Goal: Task Accomplishment & Management: Use online tool/utility

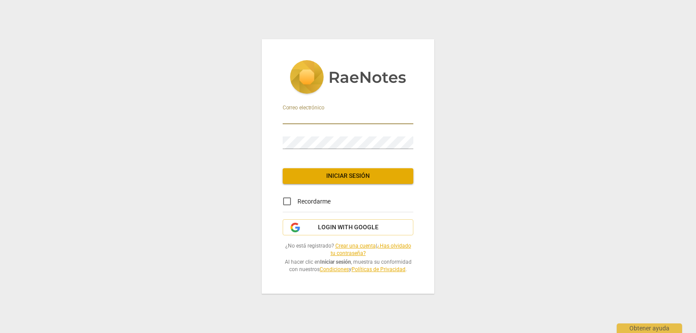
click at [295, 116] on input "email" at bounding box center [347, 117] width 131 height 13
type input "mirthacunzacoaching@gmail.com"
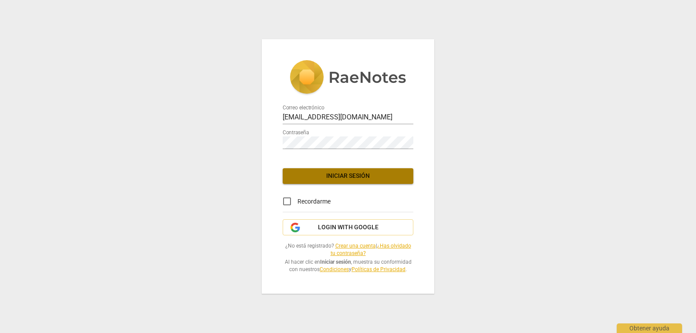
click at [292, 172] on span "Iniciar sesión" at bounding box center [347, 175] width 117 height 9
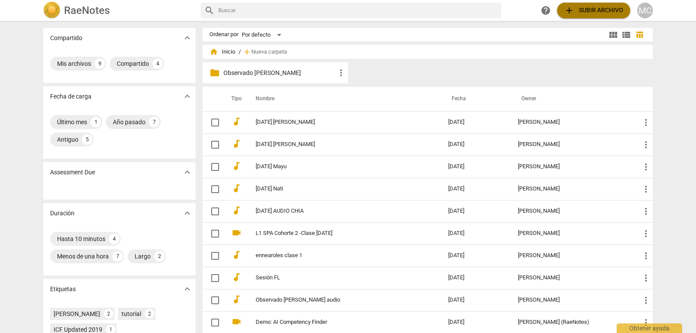
click at [582, 10] on span "add Subir archivo" at bounding box center [593, 10] width 59 height 10
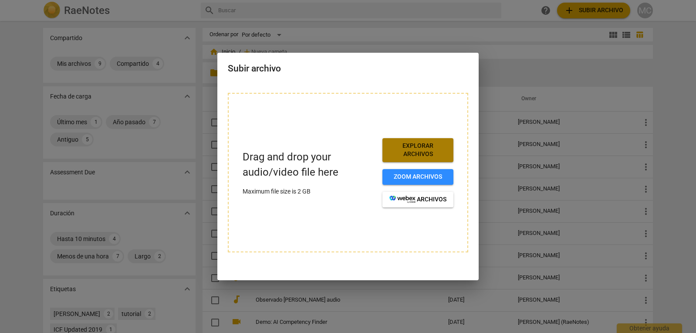
click at [409, 149] on span "Explorar archivos" at bounding box center [417, 149] width 57 height 17
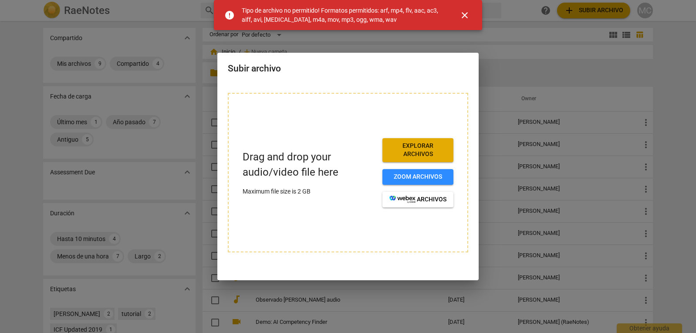
click at [465, 14] on span "close" at bounding box center [464, 15] width 10 height 10
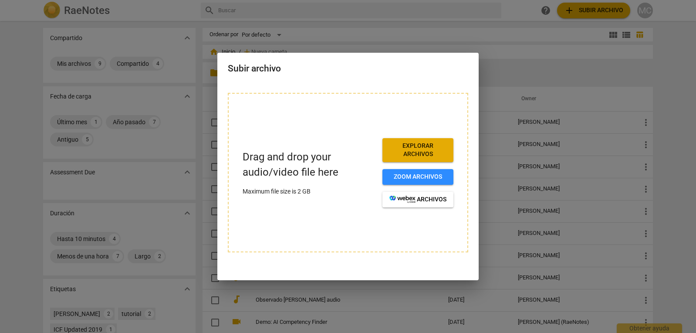
click at [284, 169] on p "Drag and drop your audio/video file here" at bounding box center [308, 164] width 133 height 30
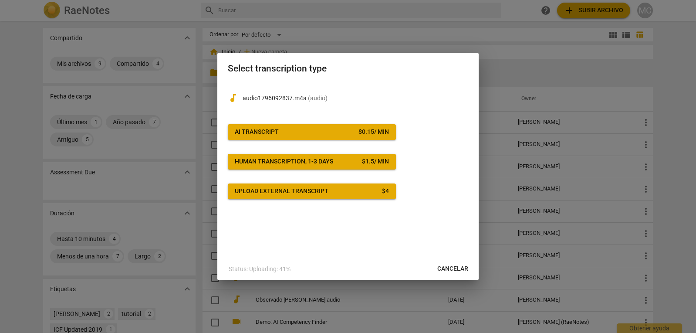
click at [256, 129] on div "AI Transcript" at bounding box center [257, 132] width 44 height 9
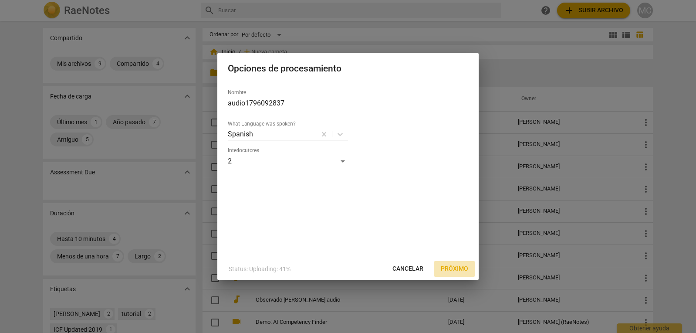
click at [455, 264] on button "Próximo" at bounding box center [454, 269] width 41 height 16
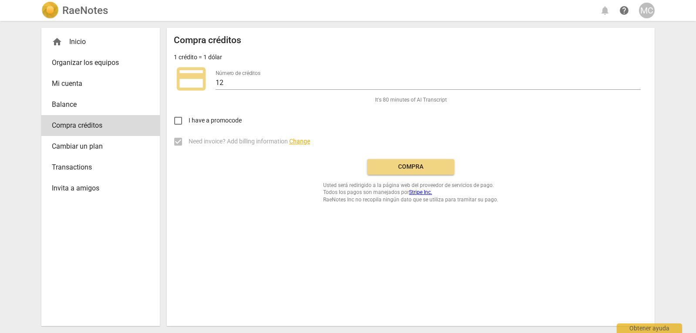
click at [303, 140] on span "Change" at bounding box center [299, 141] width 21 height 7
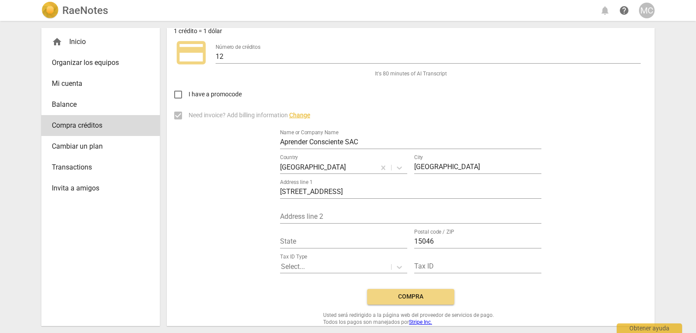
scroll to position [40, 0]
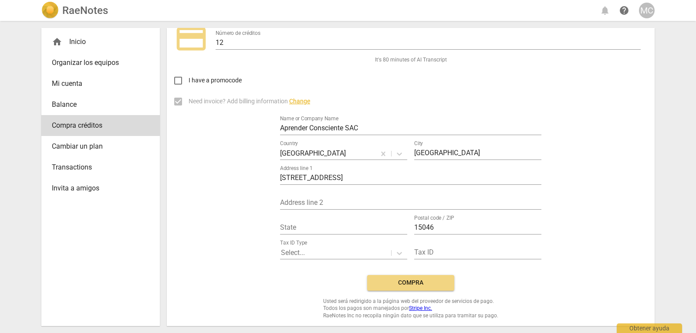
click at [409, 280] on span "Compra" at bounding box center [410, 282] width 73 height 9
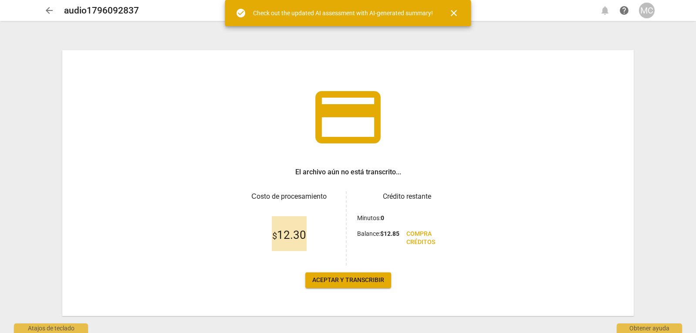
scroll to position [11, 0]
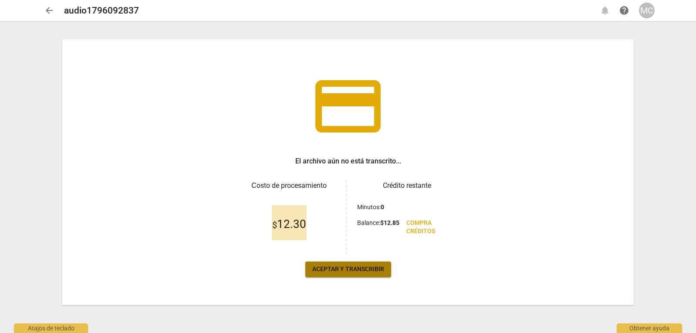
click at [363, 267] on span "Aceptar y transcribir" at bounding box center [348, 269] width 72 height 9
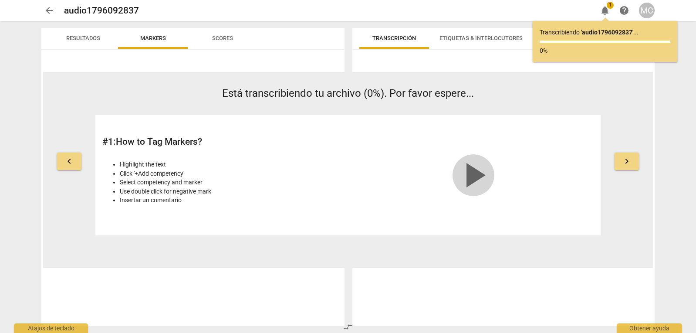
click at [481, 172] on span "play_arrow" at bounding box center [473, 175] width 42 height 42
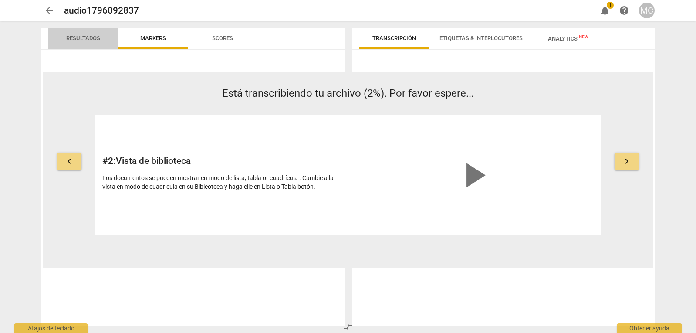
click at [75, 34] on span "Resultados" at bounding box center [83, 39] width 55 height 12
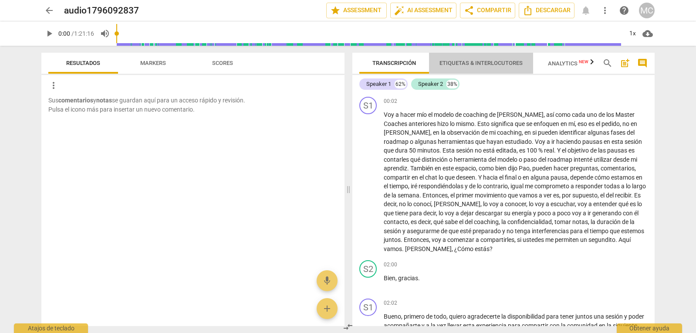
click at [464, 60] on span "Etiquetas & Interlocutores" at bounding box center [480, 63] width 83 height 7
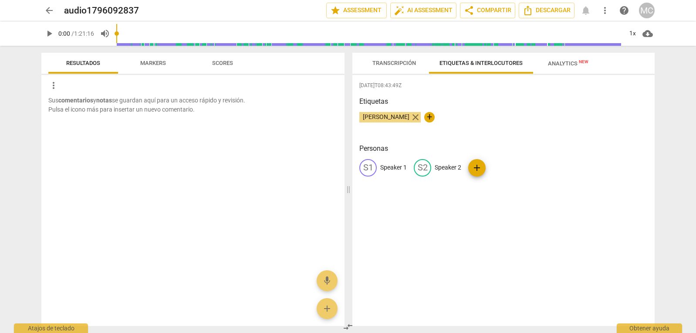
click at [410, 118] on span "close" at bounding box center [415, 117] width 10 height 10
click at [386, 167] on p "Speaker 1" at bounding box center [393, 167] width 27 height 9
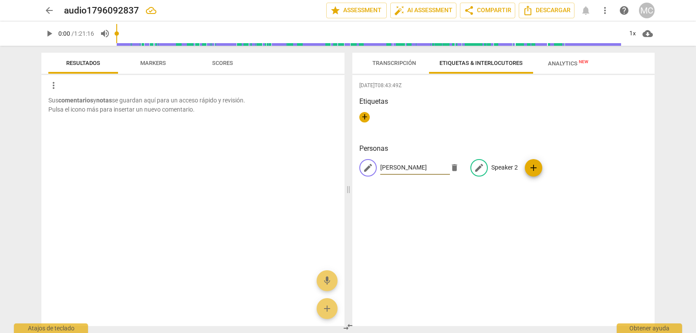
type input "[PERSON_NAME]"
click at [492, 164] on p "Speaker 2" at bounding box center [504, 167] width 27 height 9
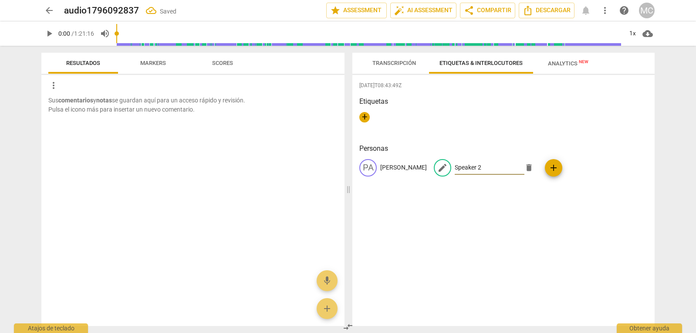
click at [489, 167] on input "Speaker 2" at bounding box center [489, 168] width 70 height 14
type input "S"
type input "[PERSON_NAME]"
click at [462, 226] on div "[DATE]T08:43:49Z Etiquetas + Personas PA [PERSON_NAME] edit [PERSON_NAME] delet…" at bounding box center [503, 200] width 302 height 251
click at [508, 177] on div "PA [PERSON_NAME] AL [PERSON_NAME] add" at bounding box center [503, 171] width 288 height 24
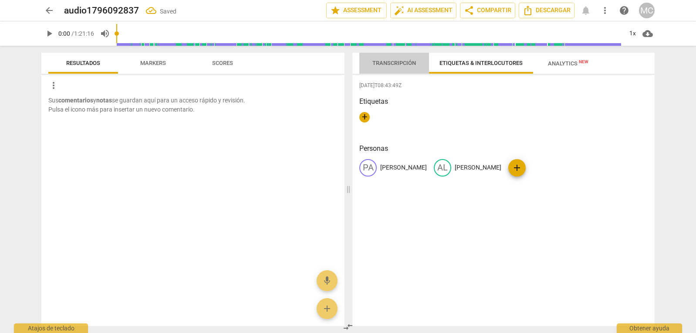
click at [394, 65] on span "Transcripción" at bounding box center [394, 63] width 44 height 7
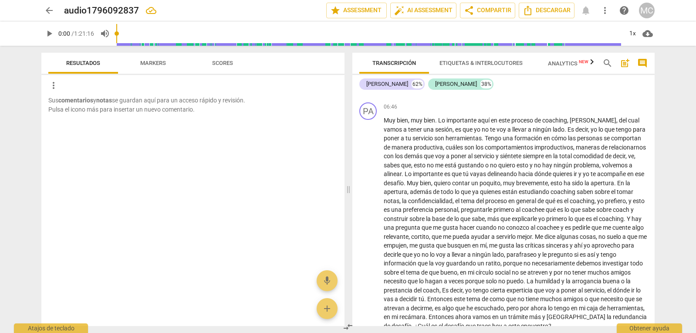
scroll to position [958, 0]
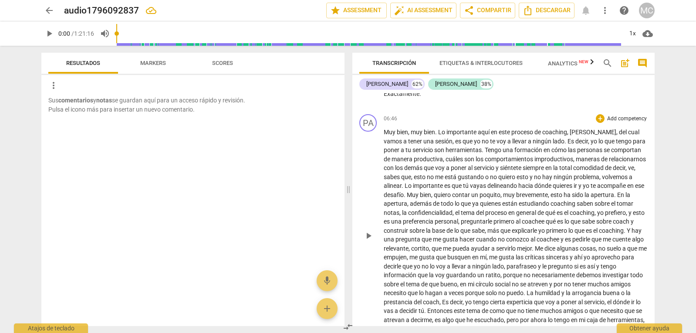
click at [407, 191] on span "." at bounding box center [404, 194] width 3 height 7
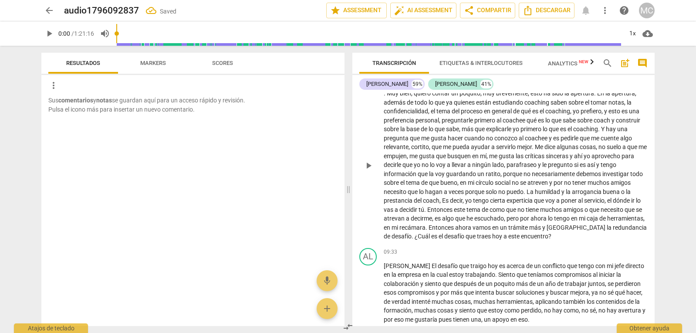
scroll to position [1045, 0]
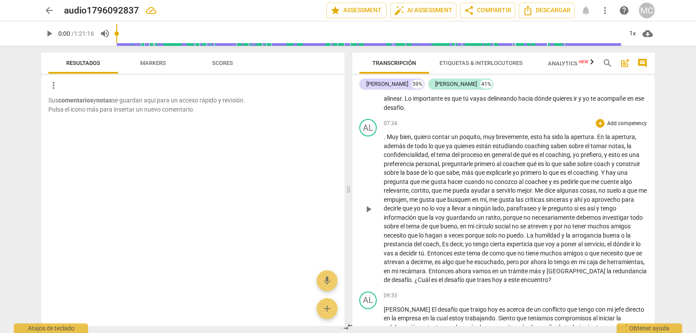
click at [415, 276] on span "¿Cuál" at bounding box center [422, 279] width 17 height 7
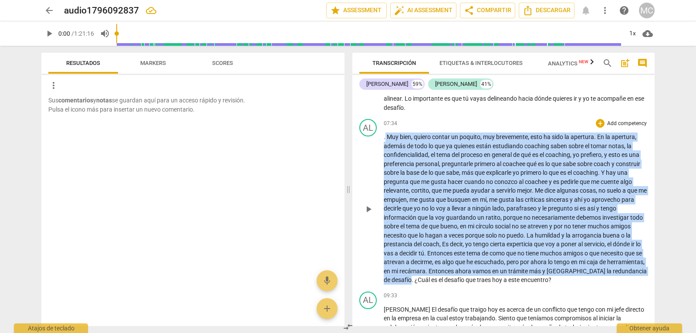
drag, startPoint x: 386, startPoint y: 128, endPoint x: 412, endPoint y: 270, distance: 144.8
click at [412, 270] on p ". Muy bien , quiero contar un poquito , muy brevemente , esto ha sido la apertu…" at bounding box center [515, 208] width 264 height 152
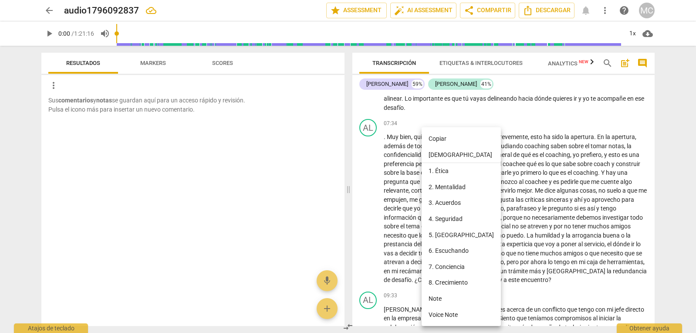
click at [504, 171] on div at bounding box center [348, 166] width 696 height 333
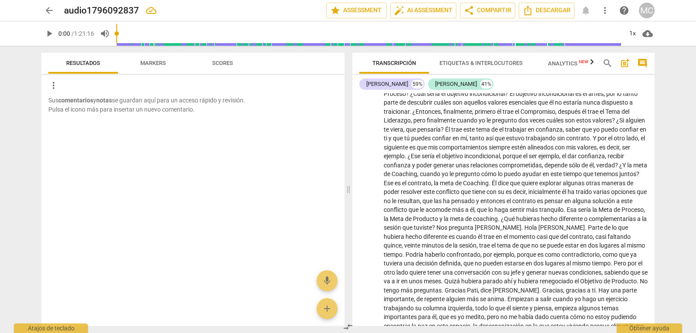
scroll to position [9163, 0]
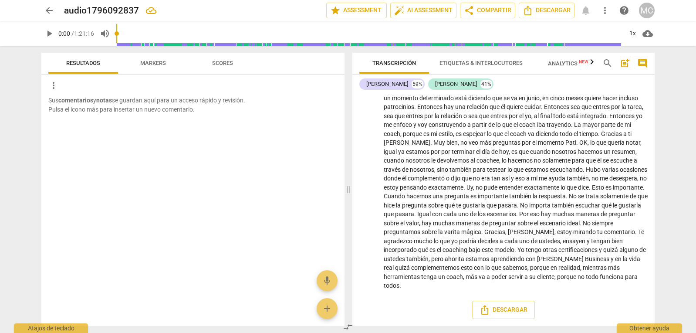
click at [525, 262] on span "con" at bounding box center [530, 258] width 11 height 7
click at [515, 309] on span "Descargar" at bounding box center [503, 309] width 48 height 10
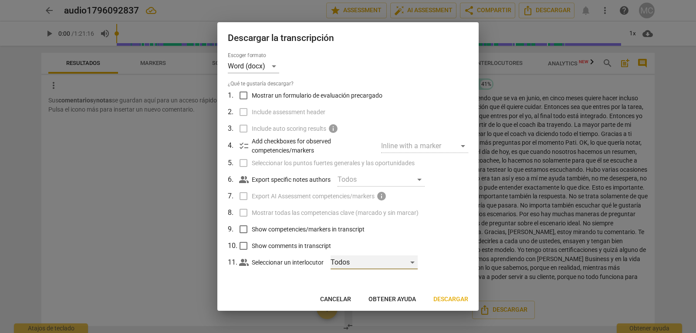
click at [413, 262] on div "Todos" at bounding box center [373, 262] width 87 height 14
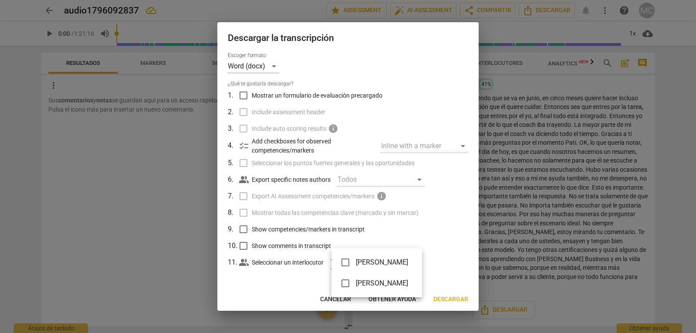
click at [346, 262] on input "checkbox" at bounding box center [345, 262] width 21 height 21
checkbox input "true"
click at [345, 282] on input "checkbox" at bounding box center [345, 282] width 21 height 21
checkbox input "true"
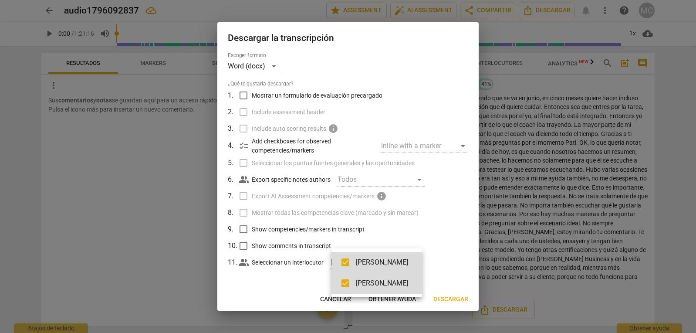
click at [440, 263] on div at bounding box center [348, 166] width 696 height 333
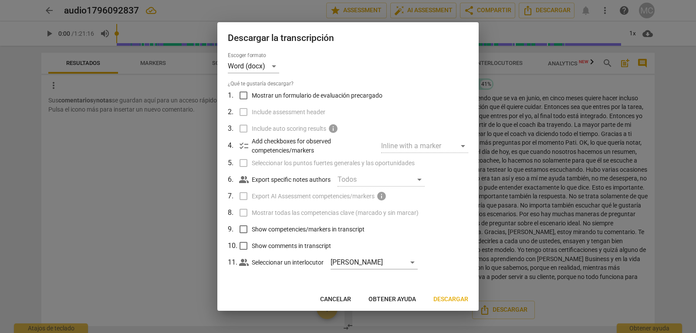
click at [443, 146] on div "Inline with a marker" at bounding box center [424, 146] width 87 height 14
click at [461, 147] on div "Inline with a marker" at bounding box center [424, 146] width 87 height 14
click at [453, 297] on span "Descargar" at bounding box center [450, 299] width 35 height 9
